Goal: Task Accomplishment & Management: Use online tool/utility

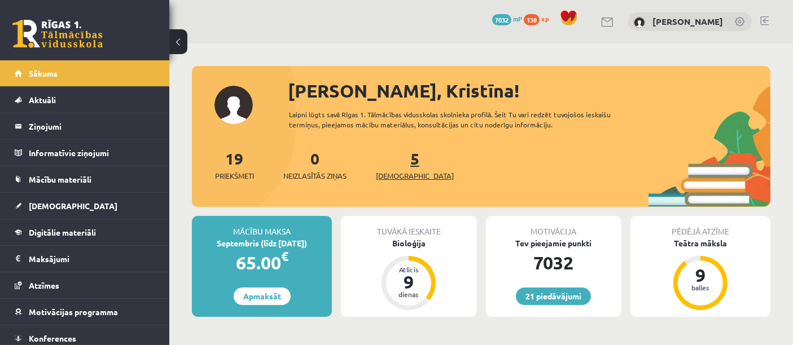
click at [387, 172] on span "[DEMOGRAPHIC_DATA]" at bounding box center [415, 175] width 78 height 11
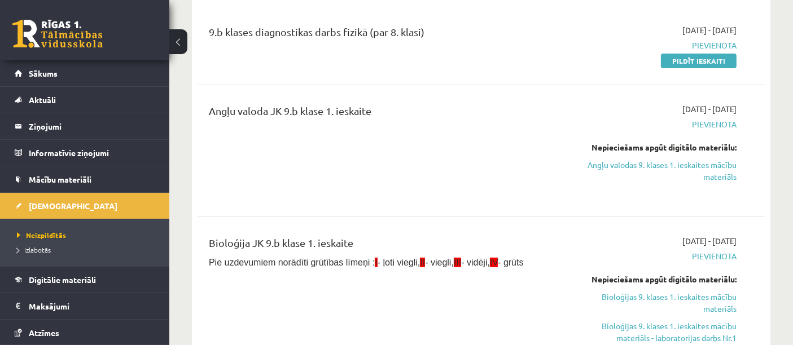
scroll to position [141, 0]
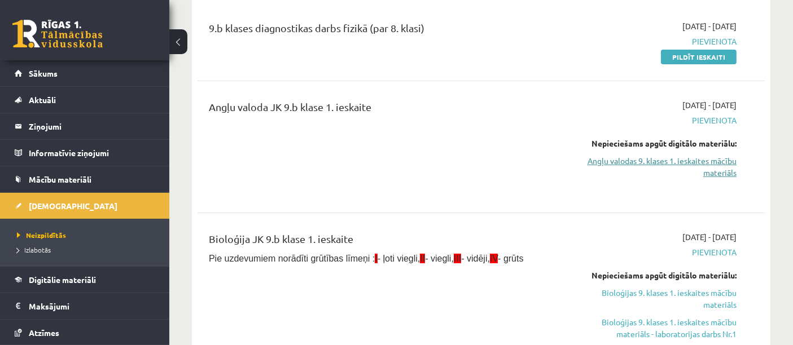
click at [618, 163] on link "Angļu valodas 9. klases 1. ieskaites mācību materiāls" at bounding box center [654, 167] width 165 height 24
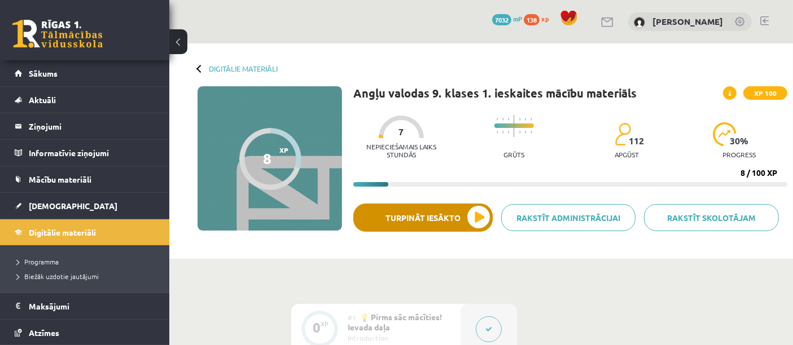
click at [395, 216] on button "Turpināt iesākto" at bounding box center [422, 218] width 139 height 28
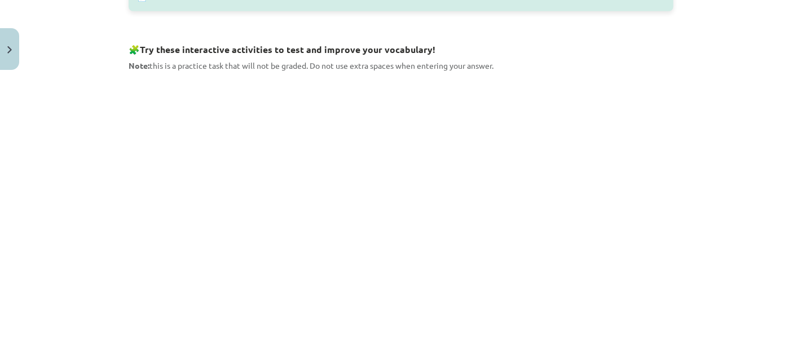
scroll to position [597, 0]
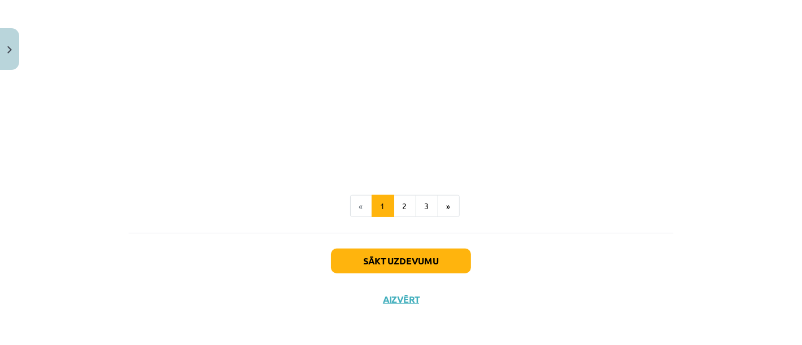
click at [444, 256] on button "Sākt uzdevumu" at bounding box center [401, 261] width 140 height 25
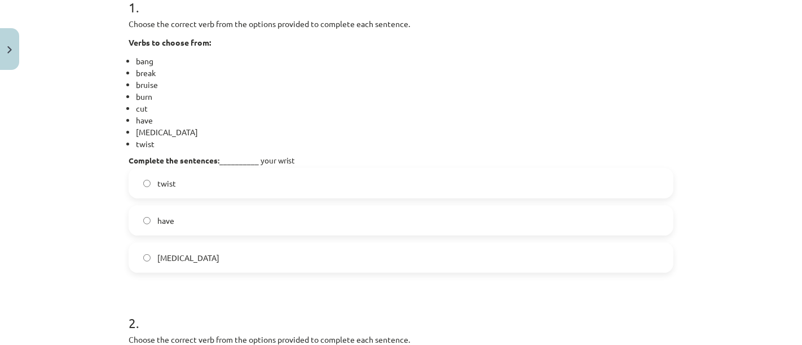
scroll to position [248, 0]
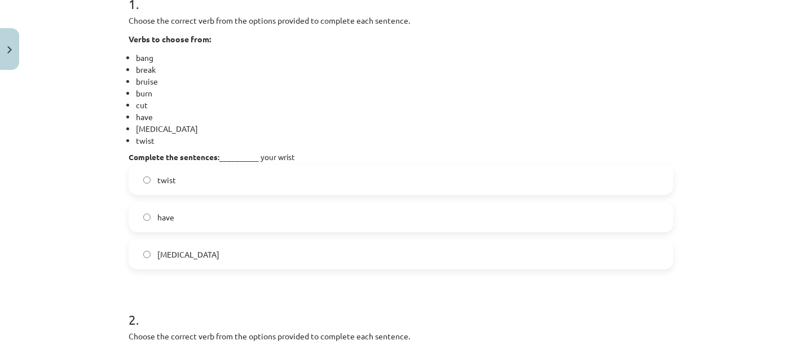
click at [230, 264] on label "sprain" at bounding box center [401, 254] width 543 height 28
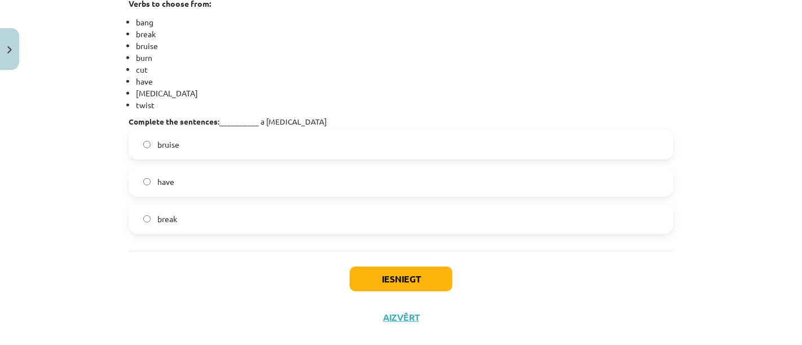
scroll to position [600, 0]
click at [524, 168] on label "have" at bounding box center [401, 181] width 543 height 28
click at [485, 145] on label "bruise" at bounding box center [401, 144] width 543 height 28
click at [217, 181] on label "have" at bounding box center [401, 181] width 543 height 28
click at [424, 288] on button "Iesniegt" at bounding box center [401, 278] width 103 height 25
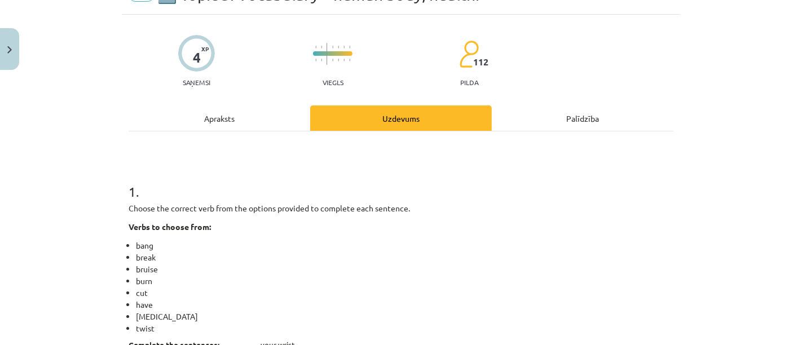
scroll to position [0, 0]
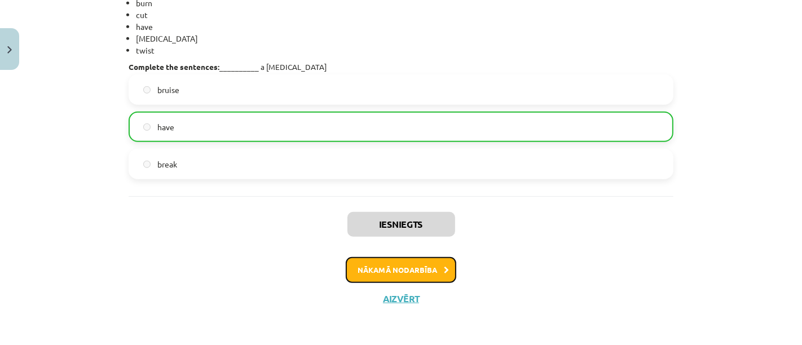
click at [444, 272] on icon at bounding box center [446, 270] width 5 height 7
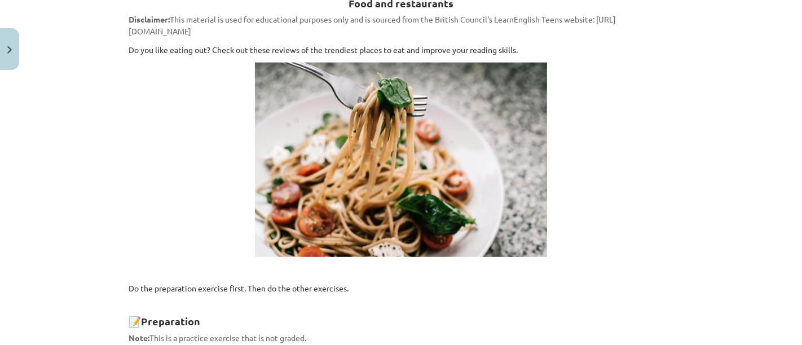
scroll to position [579, 0]
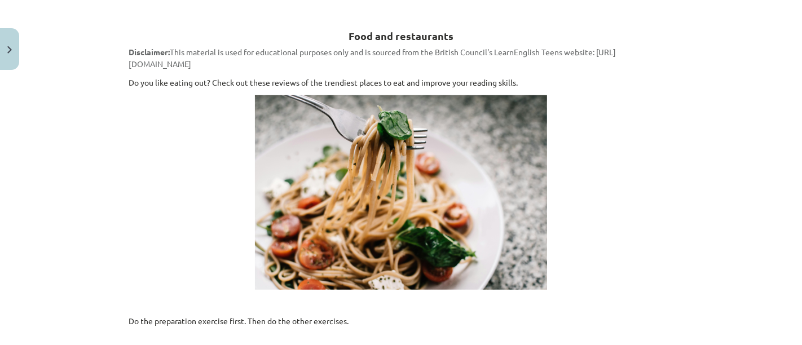
drag, startPoint x: 118, startPoint y: 64, endPoint x: 480, endPoint y: 65, distance: 362.3
copy span "website: https://learnenglishteens.britishcouncil.org/skills/reading/b1-reading…"
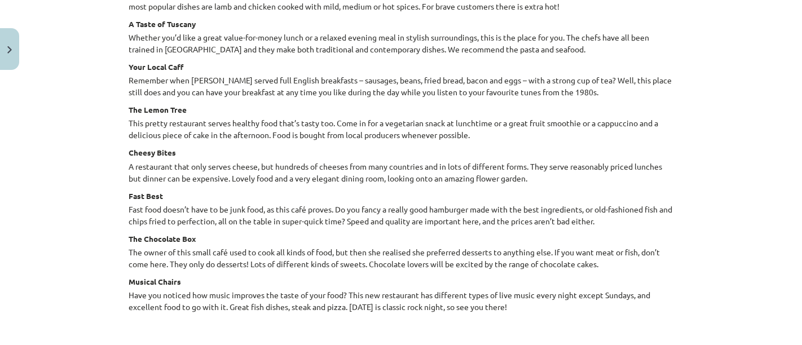
scroll to position [1355, 0]
